Goal: Task Accomplishment & Management: Complete application form

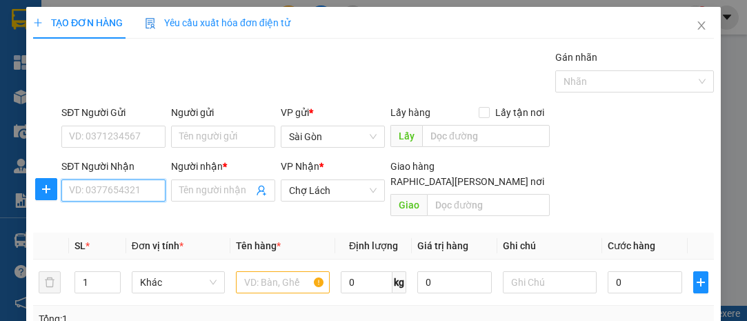
click at [150, 183] on input "SĐT Người Nhận" at bounding box center [113, 190] width 104 height 22
paste input "0931048144"
type input "0931048144"
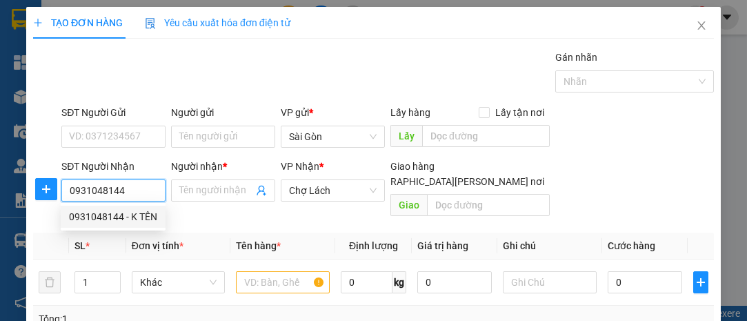
click at [139, 214] on div "0931048144 - K TÊN" at bounding box center [113, 216] width 88 height 15
type input "K TÊN"
type input "BD VBINH"
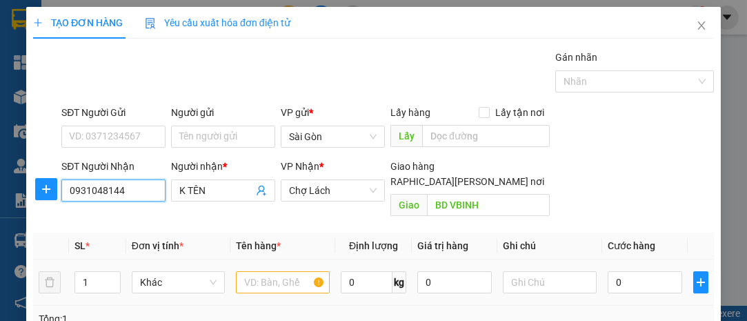
type input "0931048144"
click at [294, 271] on input "text" at bounding box center [283, 282] width 94 height 22
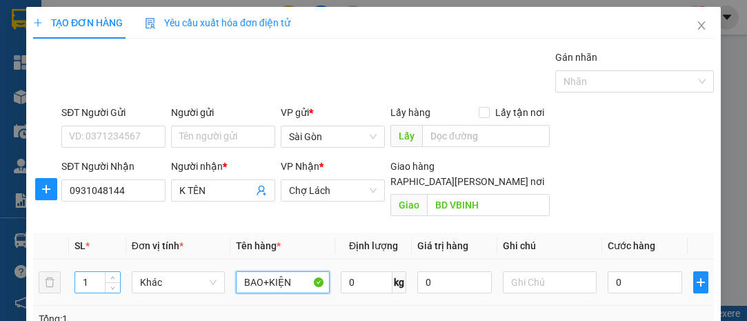
type input "BAO+KIỆN"
click at [101, 272] on input "1" at bounding box center [97, 282] width 45 height 21
type input "2"
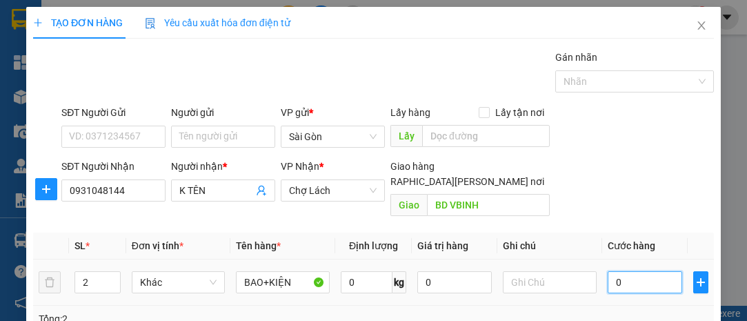
click at [634, 271] on input "0" at bounding box center [645, 282] width 74 height 22
type input "1"
type input "15"
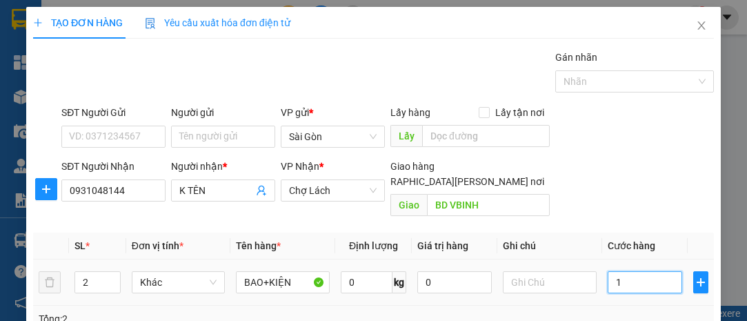
type input "15"
type input "150"
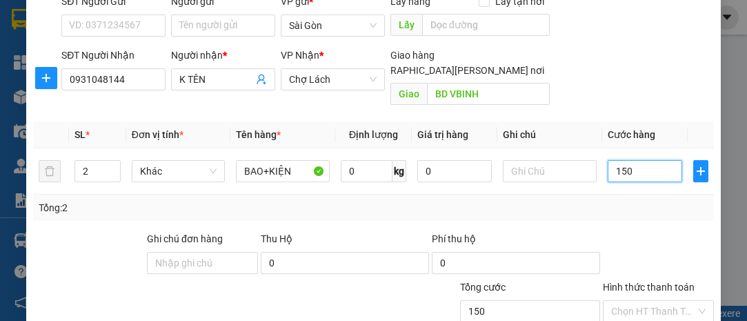
scroll to position [187, 0]
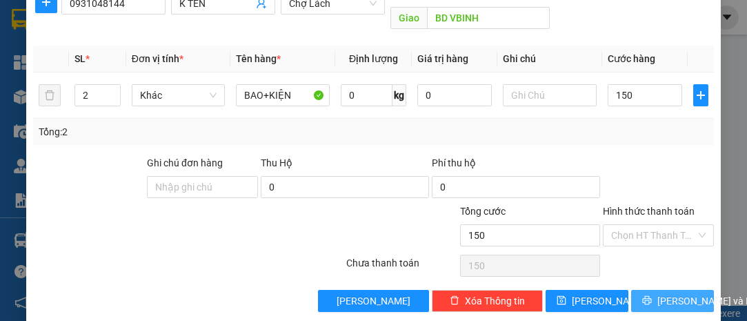
type input "150.000"
click at [664, 293] on span "[PERSON_NAME] và In" at bounding box center [705, 300] width 97 height 15
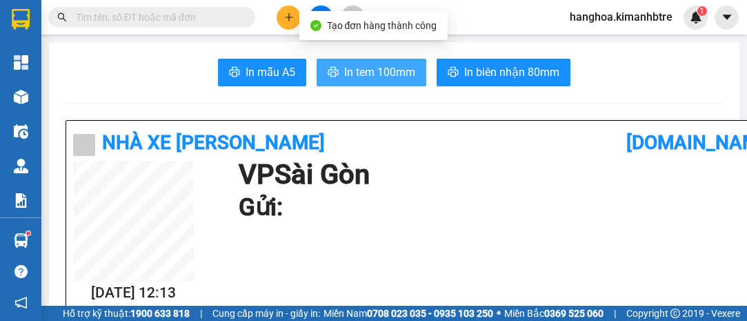
click at [390, 81] on button "In tem 100mm" at bounding box center [372, 73] width 110 height 28
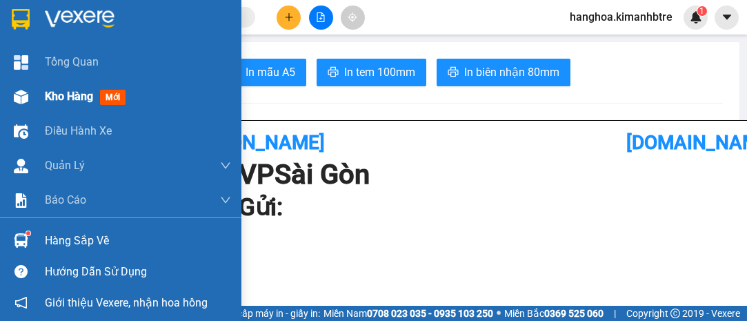
click at [62, 93] on span "Kho hàng" at bounding box center [69, 96] width 48 height 13
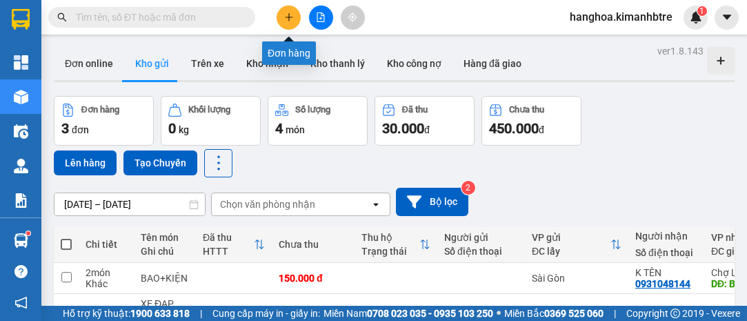
click at [288, 14] on icon "plus" at bounding box center [288, 17] width 1 height 8
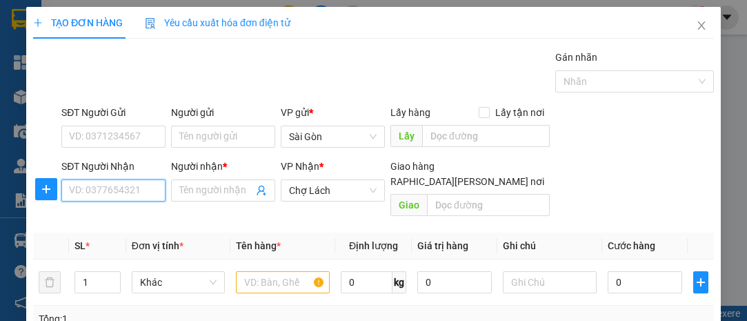
click at [142, 194] on input "SĐT Người Nhận" at bounding box center [113, 190] width 104 height 22
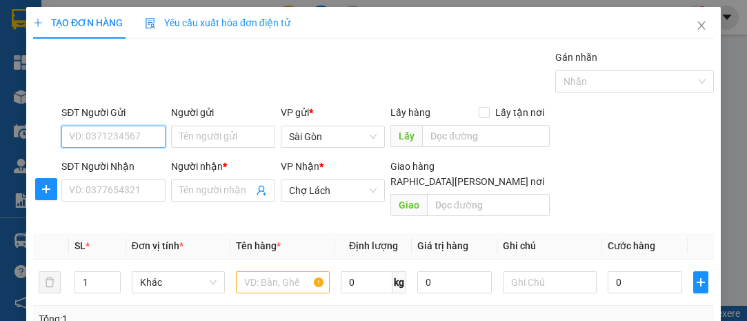
click at [152, 130] on input "SĐT Người Gửi" at bounding box center [113, 137] width 104 height 22
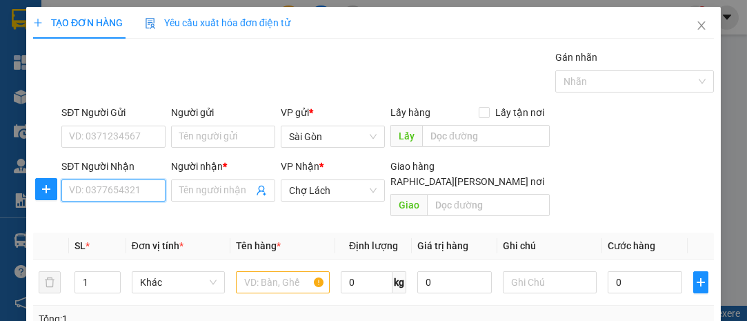
click at [94, 188] on input "SĐT Người Nhận" at bounding box center [113, 190] width 104 height 22
type input "0359789632"
drag, startPoint x: 144, startPoint y: 193, endPoint x: 29, endPoint y: 191, distance: 115.2
click at [29, 191] on div "TẠO ĐƠN HÀNG Yêu cầu xuất [PERSON_NAME] điện tử Transit Pickup Surcharge Ids Tr…" at bounding box center [373, 258] width 695 height 502
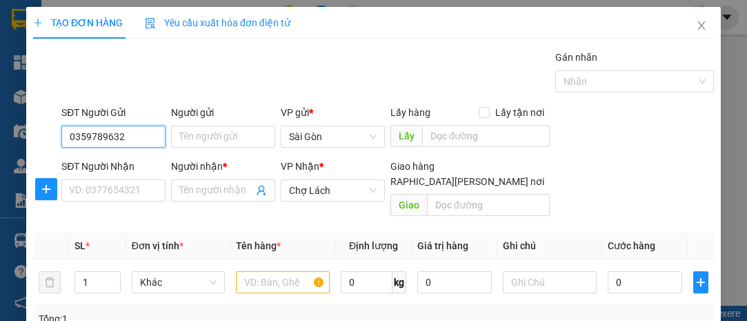
click at [138, 136] on input "0359789632" at bounding box center [113, 137] width 104 height 22
type input "0359789632"
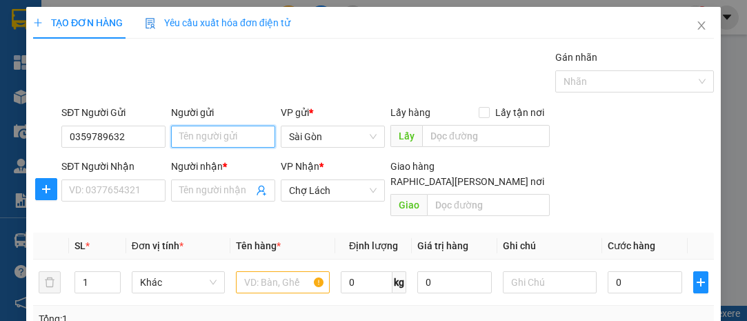
click at [225, 141] on input "Người gửi" at bounding box center [223, 137] width 104 height 22
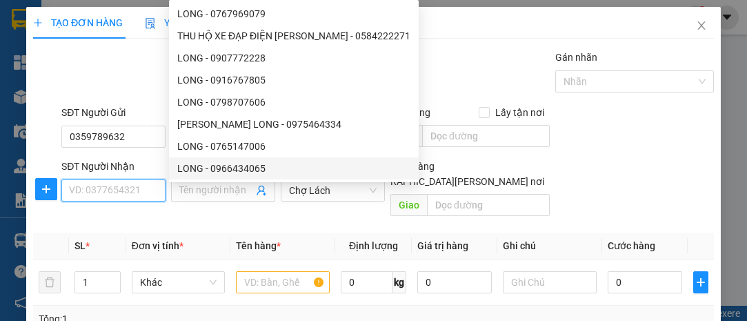
click at [128, 191] on input "SĐT Người Nhận" at bounding box center [113, 190] width 104 height 22
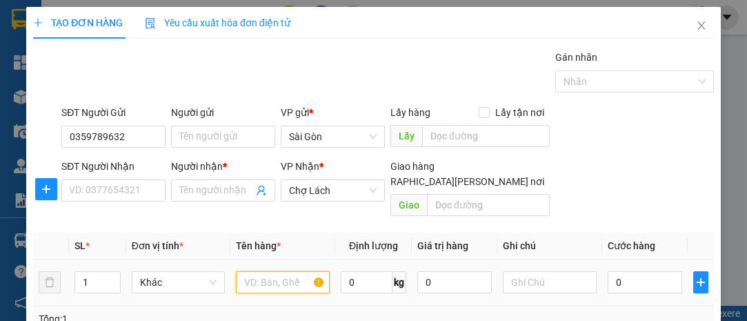
click at [268, 271] on input "text" at bounding box center [283, 282] width 94 height 22
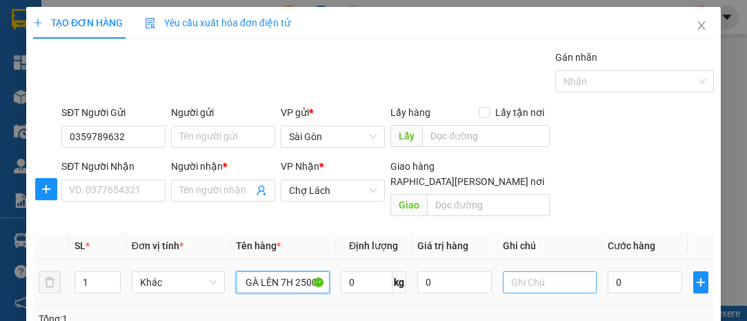
type input "TH GÀ LÊN 7H 25000"
click at [557, 271] on input "text" at bounding box center [550, 282] width 94 height 22
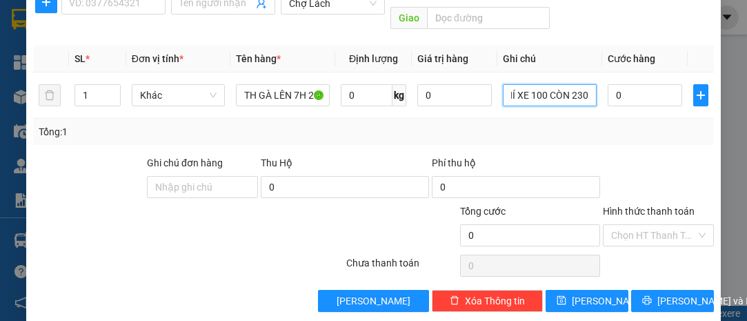
scroll to position [0, 106]
type input "TRỪ PHÍ SHIP 100K PHÍ XE 100 CÒN 2300K"
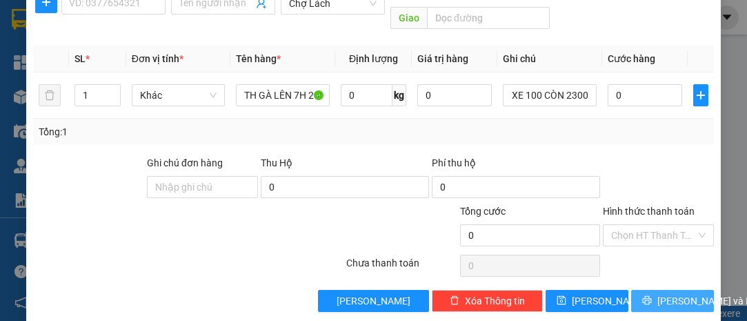
click at [657, 293] on span "[PERSON_NAME] và In" at bounding box center [705, 300] width 97 height 15
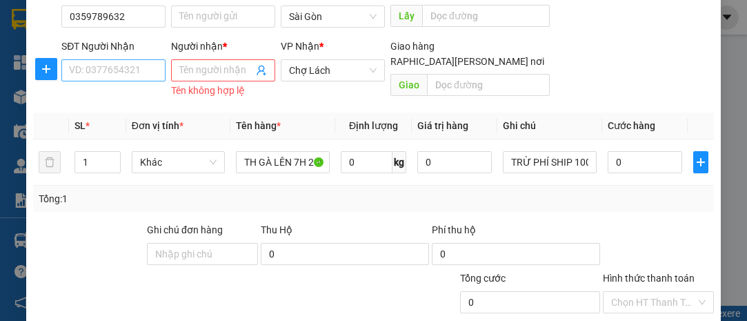
scroll to position [61, 0]
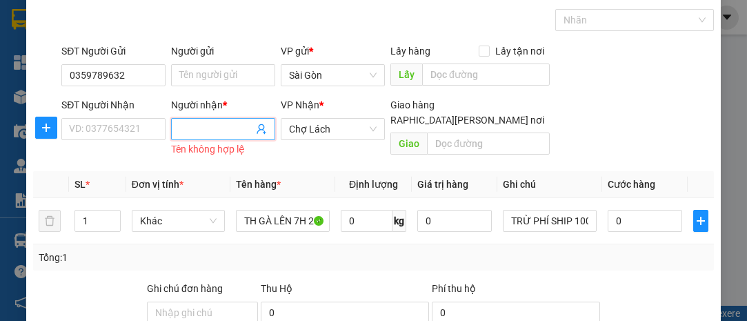
click at [203, 119] on span at bounding box center [223, 129] width 104 height 22
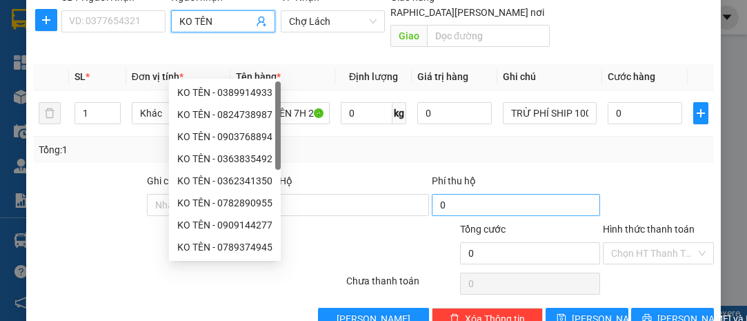
scroll to position [187, 0]
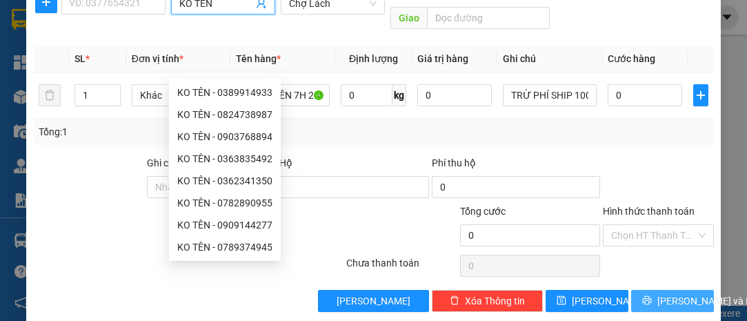
type input "KO TÊN"
click at [634, 290] on button "[PERSON_NAME] và In" at bounding box center [672, 301] width 83 height 22
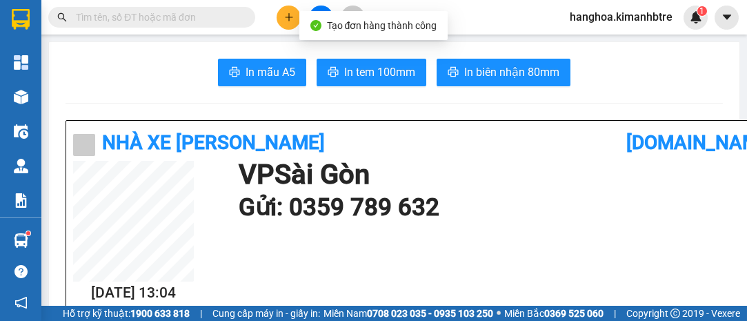
click at [284, 14] on icon "plus" at bounding box center [289, 17] width 10 height 10
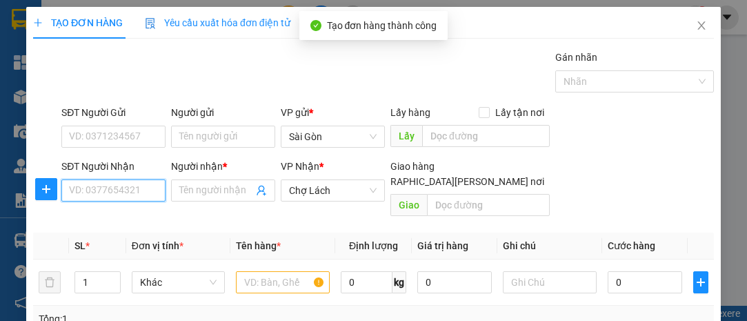
click at [97, 186] on input "SĐT Người Nhận" at bounding box center [113, 190] width 104 height 22
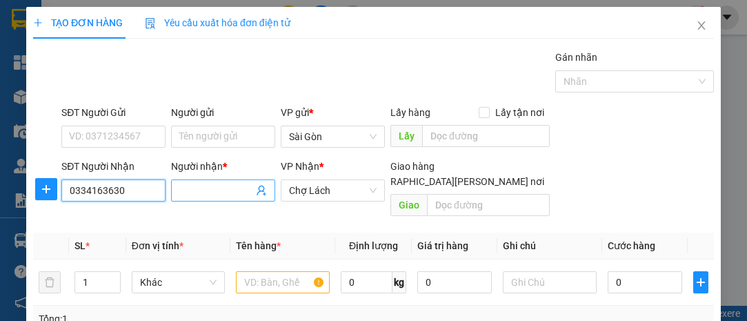
type input "0334163630"
click at [182, 190] on input "Người nhận *" at bounding box center [216, 190] width 74 height 15
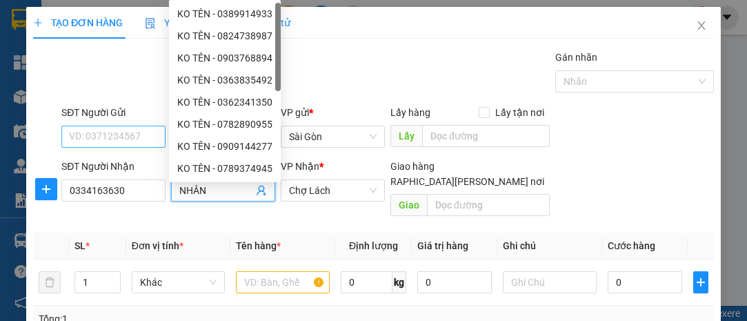
type input "NHÂN"
click at [137, 134] on input "SĐT Người Gửi" at bounding box center [113, 137] width 104 height 22
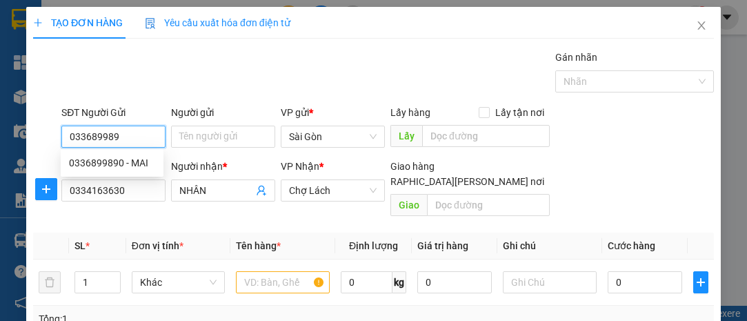
type input "0336899890"
click at [132, 163] on div "0336899890 - MAI" at bounding box center [112, 162] width 86 height 15
type input "MAI"
type input "0336899890"
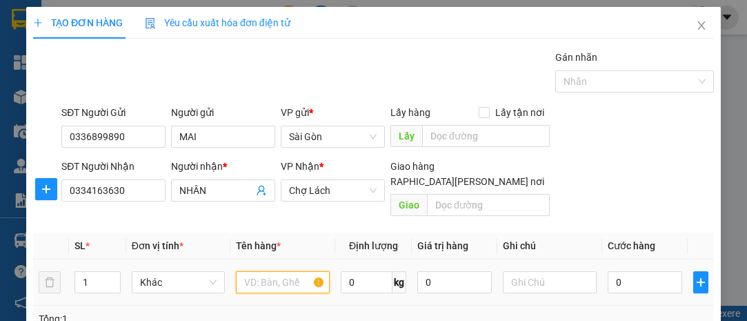
click at [270, 271] on input "text" at bounding box center [283, 282] width 94 height 22
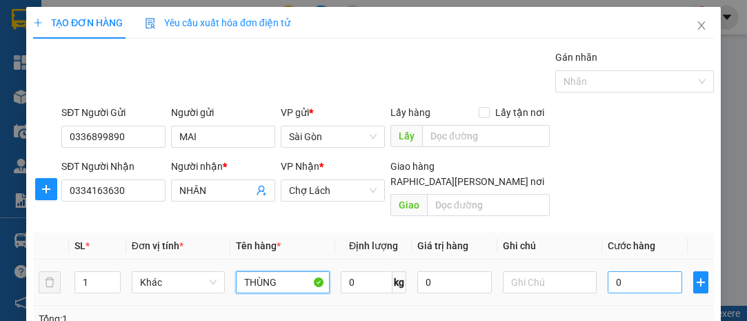
type input "THÙNG"
click at [658, 271] on input "0" at bounding box center [645, 282] width 74 height 22
type input "3"
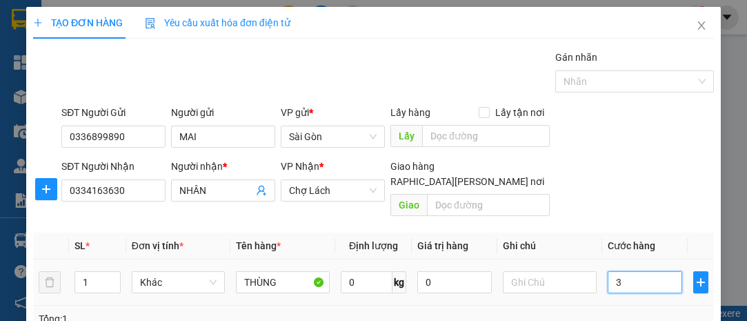
type input "30"
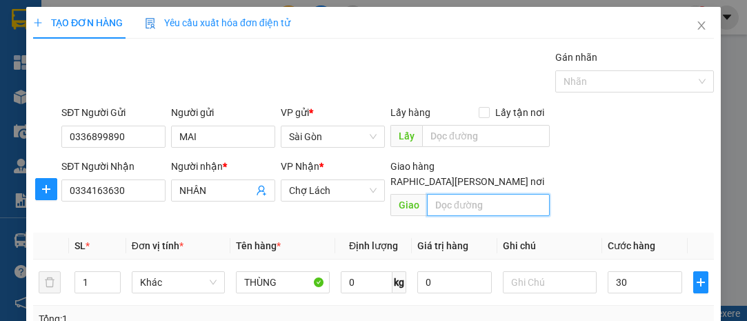
type input "30.000"
click at [490, 199] on input "text" at bounding box center [488, 205] width 122 height 22
type input "P"
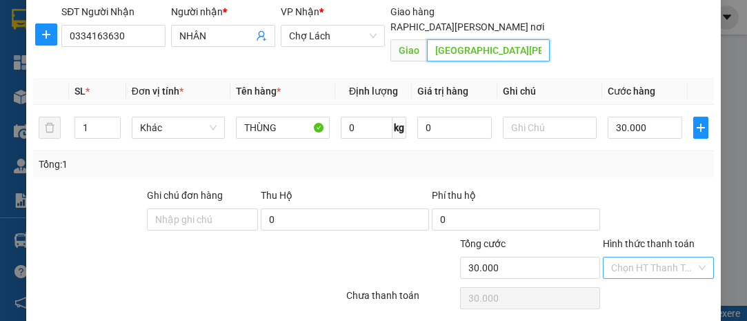
scroll to position [187, 0]
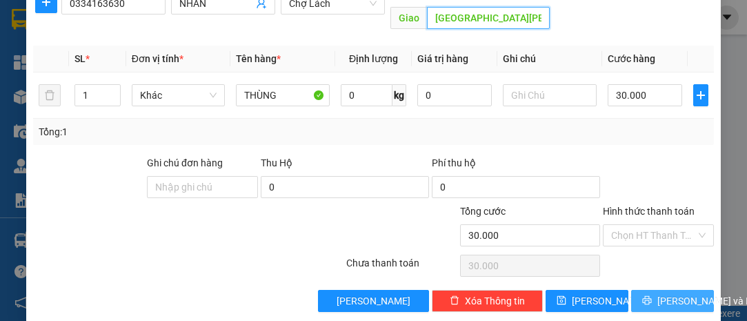
type input "[GEOGRAPHIC_DATA][PERSON_NAME]"
click at [659, 293] on span "[PERSON_NAME] và In" at bounding box center [705, 300] width 97 height 15
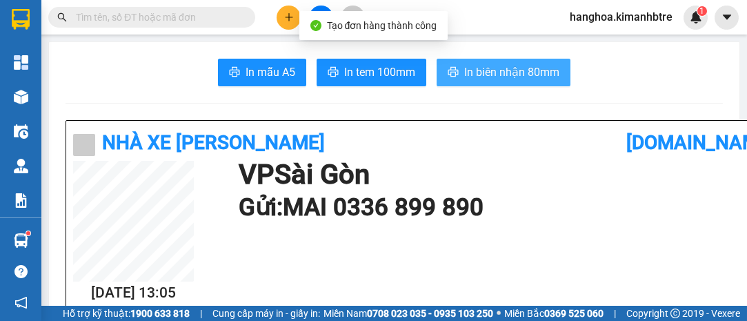
click at [504, 74] on span "In biên nhận 80mm" at bounding box center [511, 71] width 95 height 17
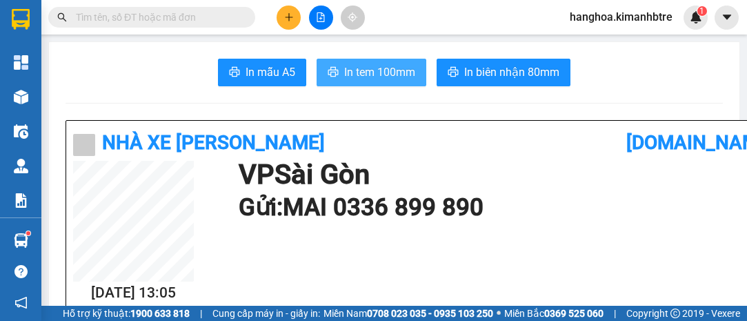
click at [360, 85] on button "In tem 100mm" at bounding box center [372, 73] width 110 height 28
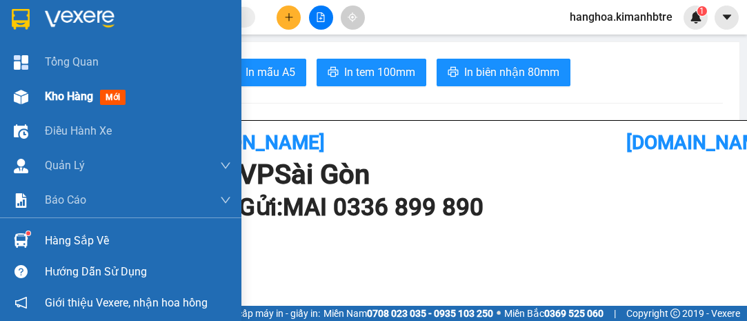
click at [73, 92] on span "Kho hàng" at bounding box center [69, 96] width 48 height 13
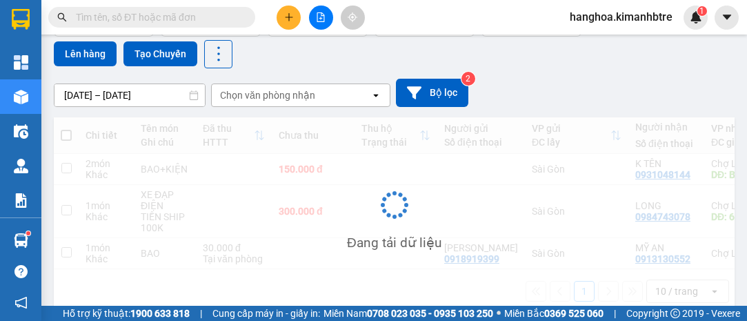
scroll to position [126, 0]
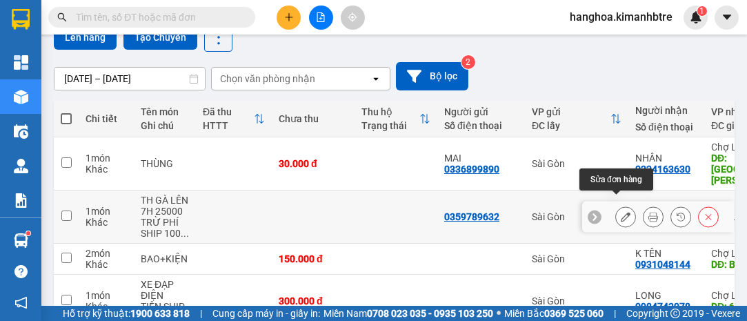
click at [621, 212] on icon at bounding box center [626, 217] width 10 height 10
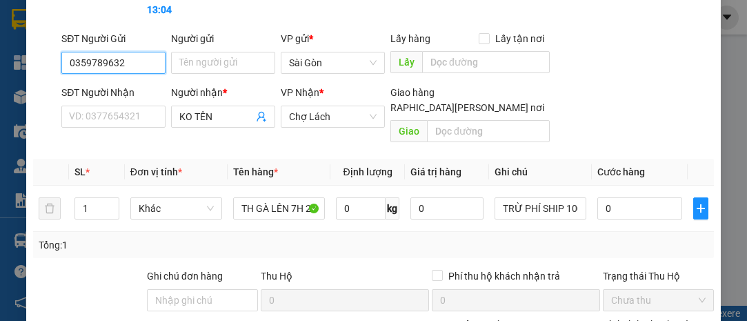
scroll to position [126, 0]
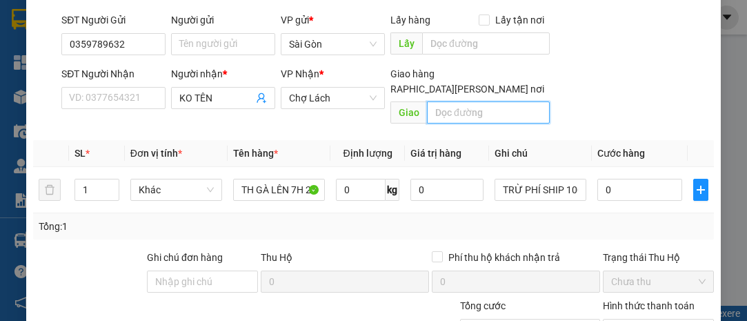
click at [452, 101] on input "text" at bounding box center [488, 112] width 122 height 22
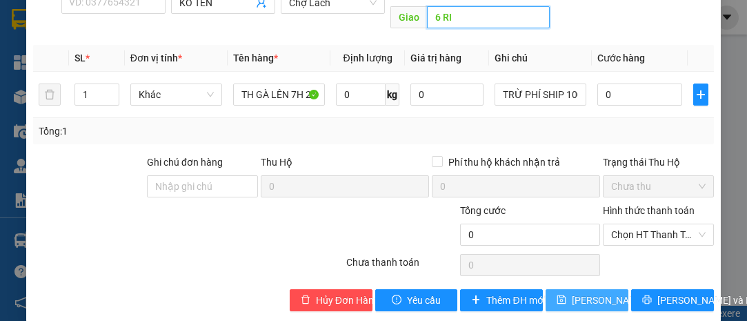
type input "6 RI"
click at [572, 292] on span "[PERSON_NAME] đổi" at bounding box center [616, 299] width 89 height 15
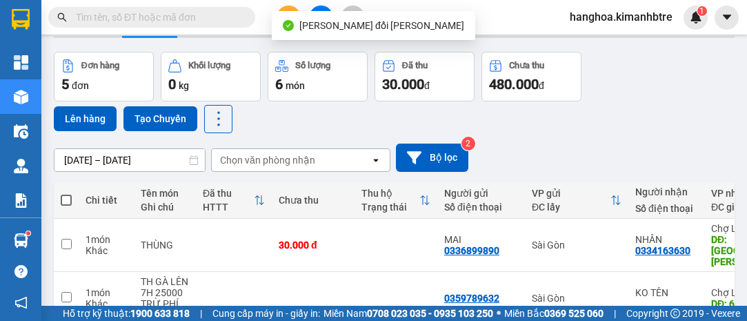
scroll to position [62, 0]
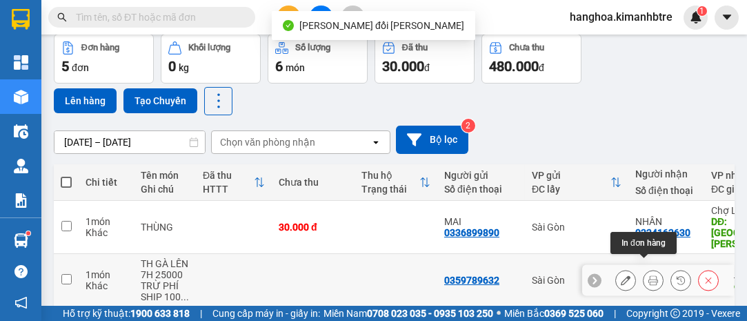
click at [648, 275] on icon at bounding box center [653, 280] width 10 height 10
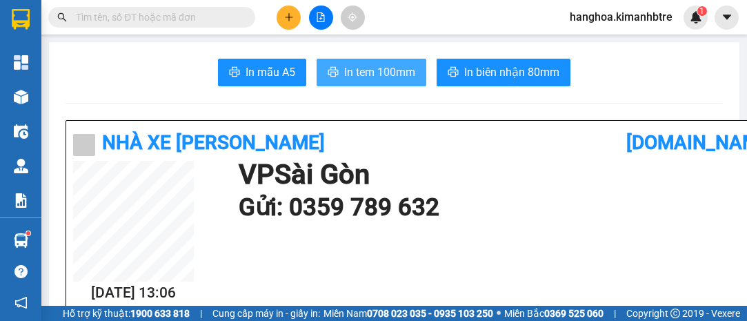
click at [348, 68] on span "In tem 100mm" at bounding box center [379, 71] width 71 height 17
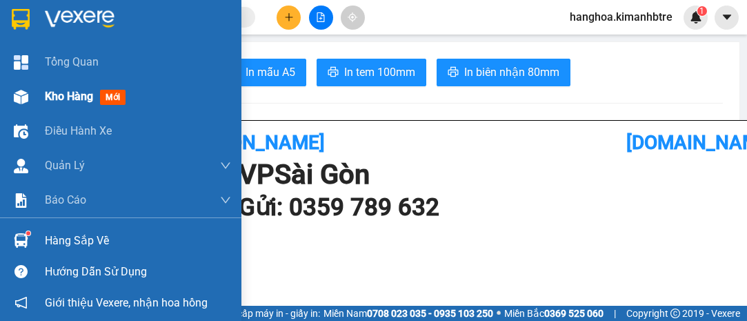
click at [68, 92] on span "Kho hàng" at bounding box center [69, 96] width 48 height 13
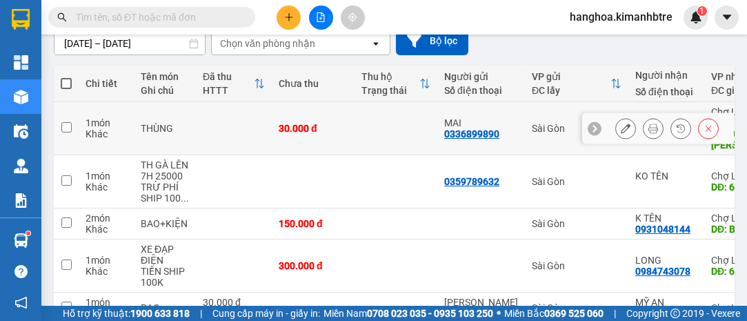
scroll to position [188, 0]
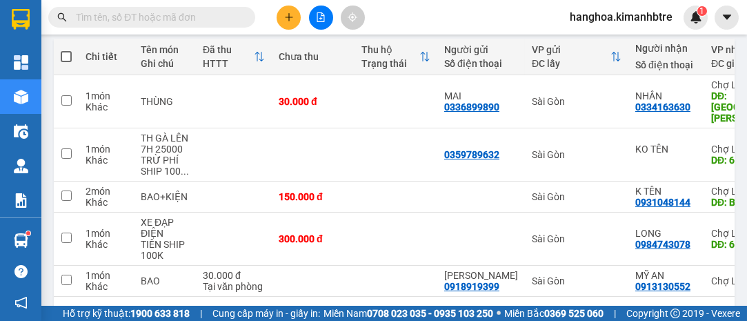
click at [67, 53] on span at bounding box center [66, 56] width 11 height 11
click at [66, 50] on input "checkbox" at bounding box center [66, 50] width 0 height 0
checkbox input "true"
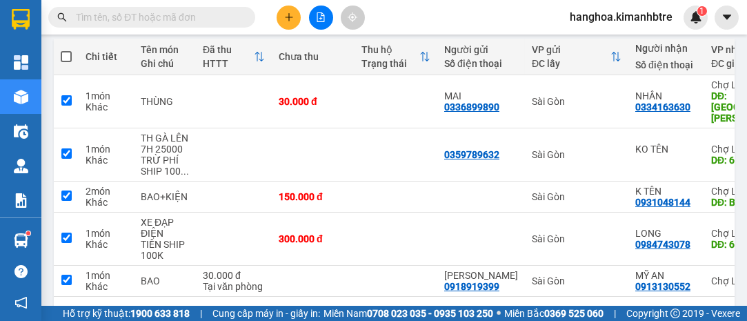
checkbox input "true"
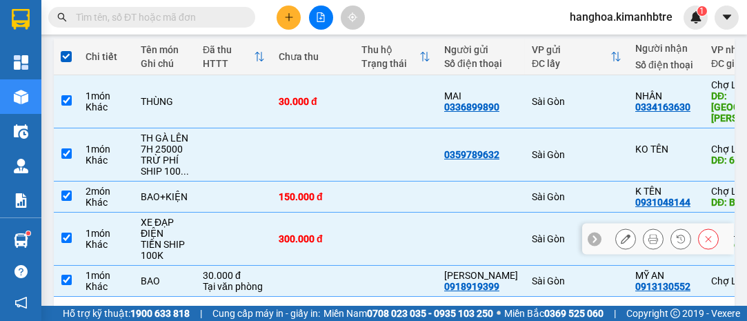
click at [66, 232] on input "checkbox" at bounding box center [66, 237] width 10 height 10
checkbox input "false"
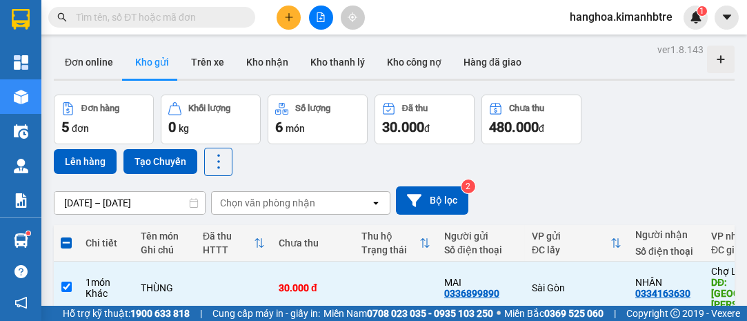
scroll to position [0, 0]
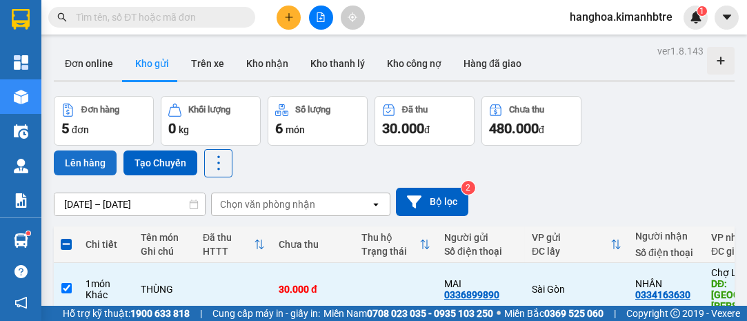
click at [79, 164] on button "Lên hàng" at bounding box center [85, 162] width 63 height 25
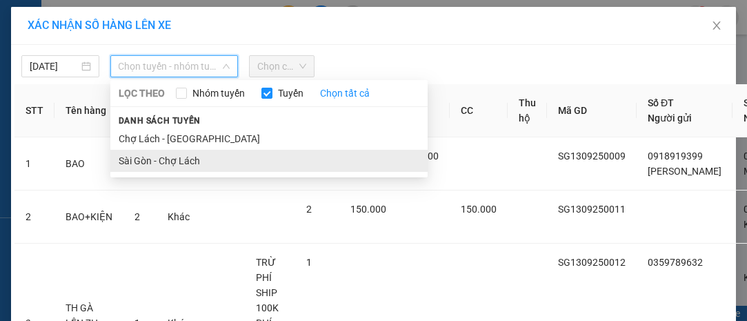
click at [190, 150] on li "Sài Gòn - Chợ Lách" at bounding box center [268, 161] width 317 height 22
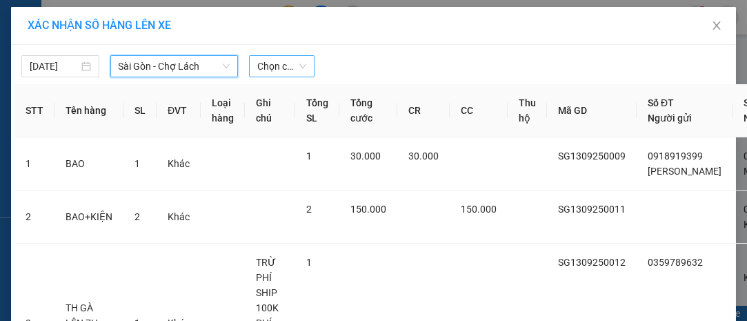
click at [293, 67] on span "Chọn chuyến" at bounding box center [281, 66] width 48 height 21
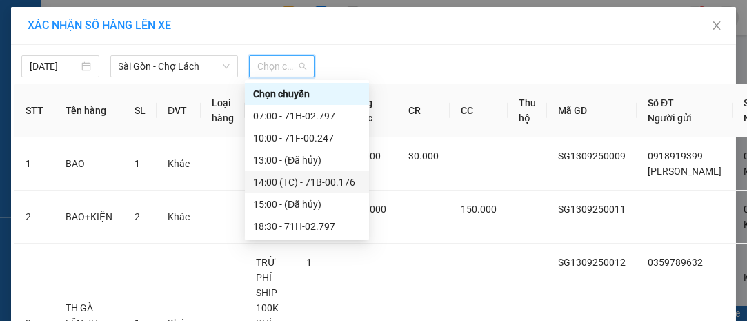
click at [284, 185] on div "14:00 (TC) - 71B-00.176" at bounding box center [307, 182] width 108 height 15
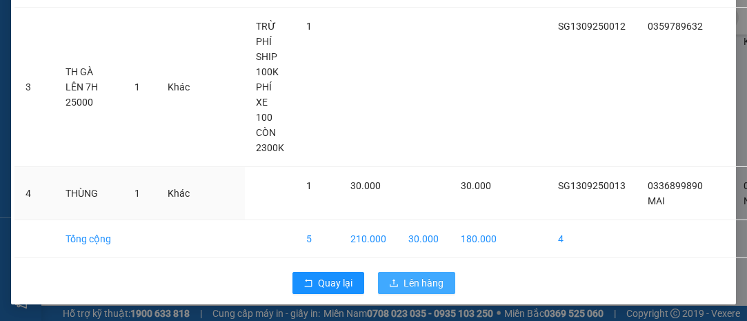
scroll to position [303, 0]
click at [415, 277] on span "Lên hàng" at bounding box center [424, 282] width 40 height 15
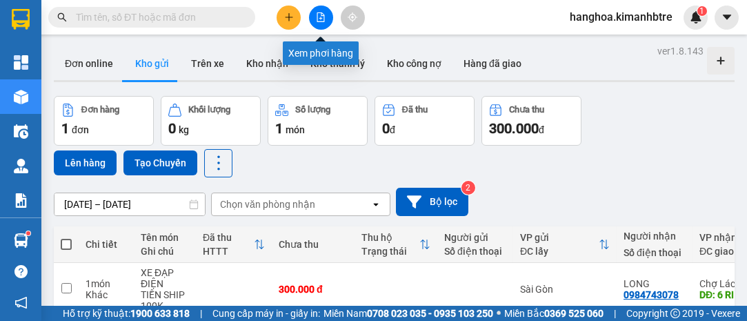
click at [317, 21] on icon "file-add" at bounding box center [321, 17] width 8 height 10
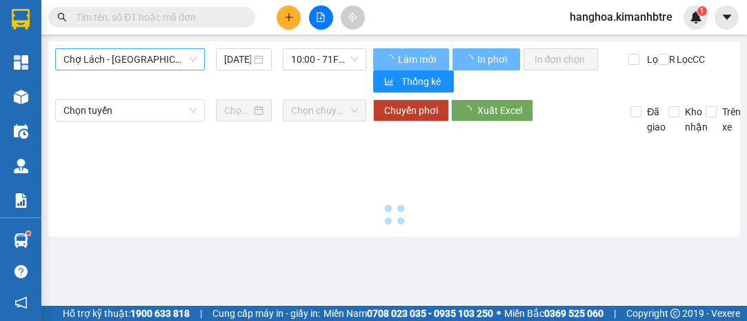
click at [137, 59] on span "Chợ Lách - [GEOGRAPHIC_DATA]" at bounding box center [129, 59] width 133 height 21
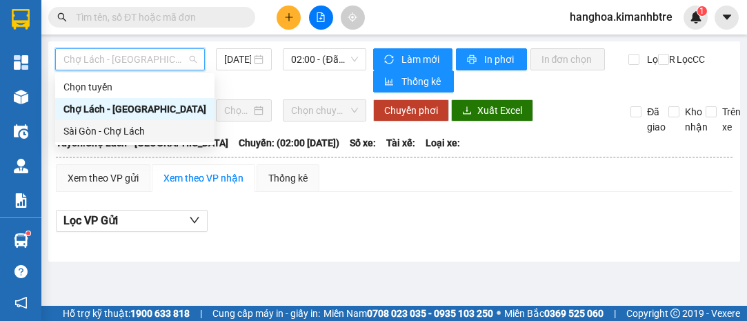
click at [148, 126] on div "Sài Gòn - Chợ Lách" at bounding box center [134, 130] width 143 height 15
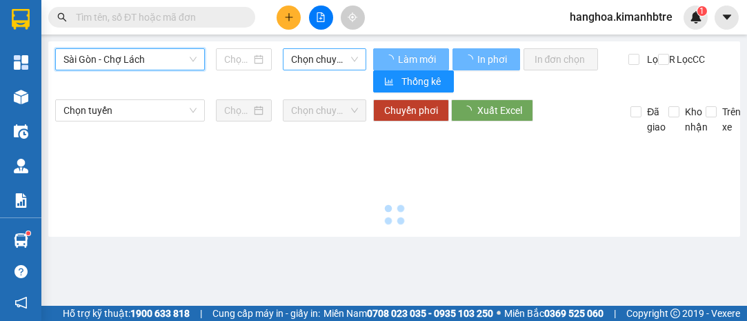
type input "[DATE]"
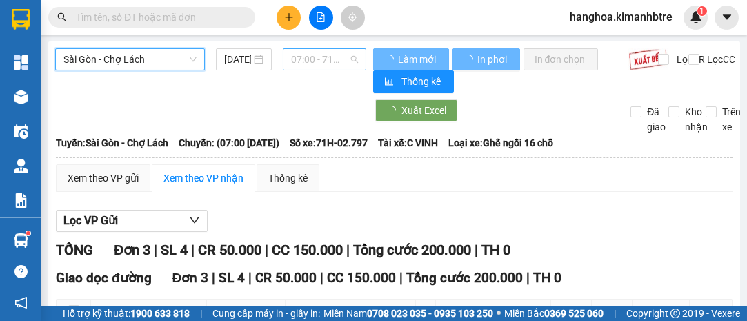
click at [312, 63] on span "07:00 - 71H-02.797" at bounding box center [324, 59] width 66 height 21
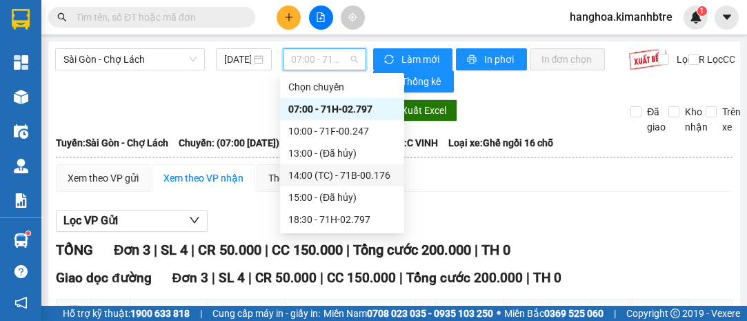
click at [343, 170] on div "14:00 (TC) - 71B-00.176" at bounding box center [342, 175] width 108 height 15
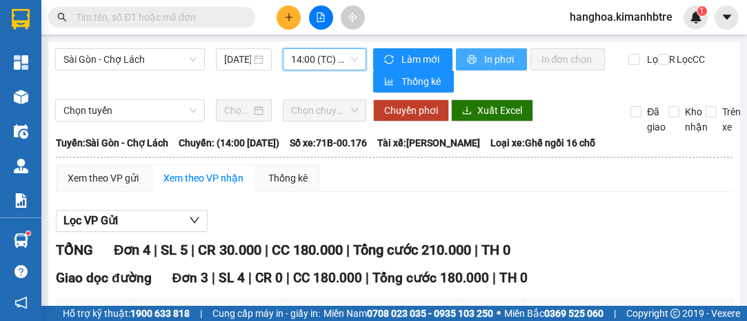
click at [472, 54] on button "In phơi" at bounding box center [491, 59] width 71 height 22
click at [487, 66] on span "In phơi" at bounding box center [500, 59] width 32 height 15
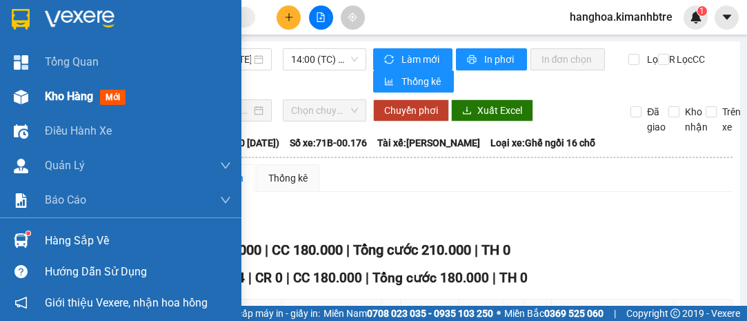
click at [90, 99] on span "Kho hàng" at bounding box center [69, 96] width 48 height 13
